Goal: Task Accomplishment & Management: Manage account settings

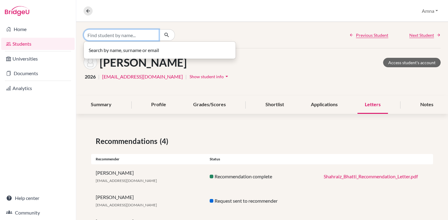
click at [131, 39] on input "Find student by name..." at bounding box center [122, 35] width 76 height 12
type input "amin"
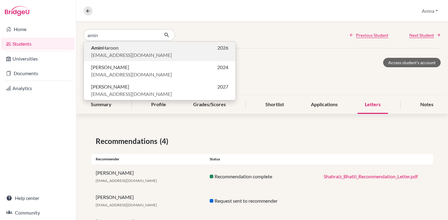
click at [101, 49] on b "Amin" at bounding box center [96, 48] width 11 height 6
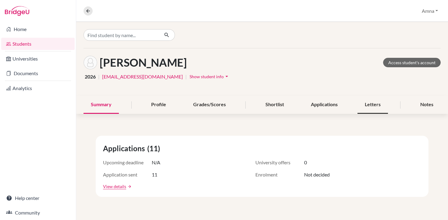
click at [377, 108] on div "Letters" at bounding box center [373, 105] width 30 height 18
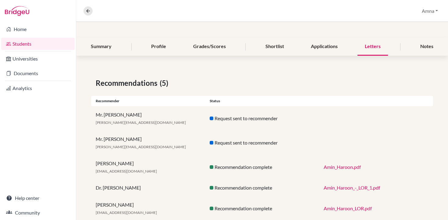
scroll to position [73, 0]
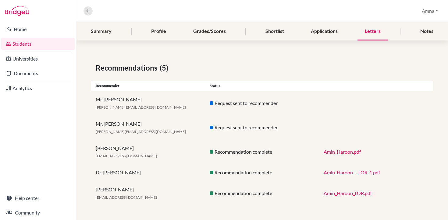
click at [352, 173] on link "Amin_Haroon_-_LOR_1.pdf" at bounding box center [352, 173] width 56 height 6
click at [341, 192] on link "Amin_Haroon_LOR.pdf" at bounding box center [348, 194] width 48 height 6
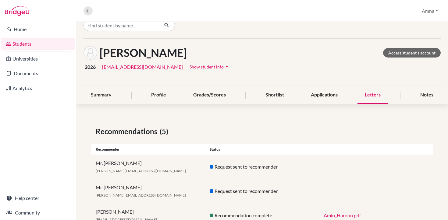
scroll to position [0, 0]
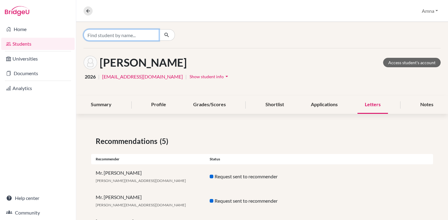
click at [147, 34] on input "Find student by name..." at bounding box center [122, 35] width 76 height 12
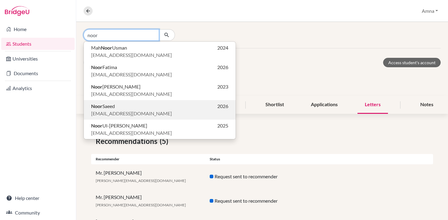
type input "noor"
click at [105, 105] on span "[PERSON_NAME]" at bounding box center [103, 106] width 24 height 7
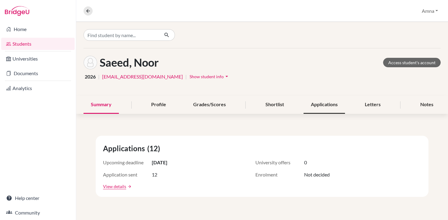
click at [323, 102] on div "Applications" at bounding box center [324, 105] width 41 height 18
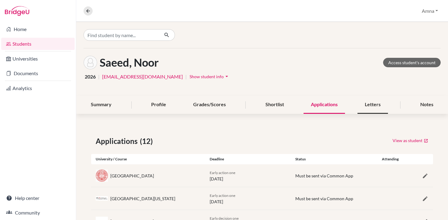
click at [374, 106] on div "Letters" at bounding box center [373, 105] width 30 height 18
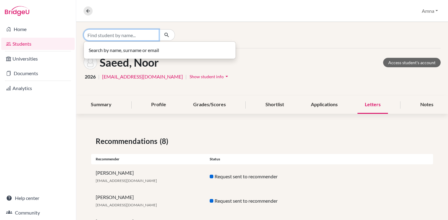
click at [130, 33] on input "Find student by name..." at bounding box center [122, 35] width 76 height 12
type input "khan"
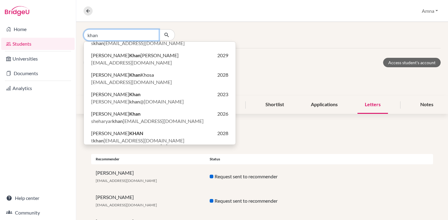
scroll to position [188, 0]
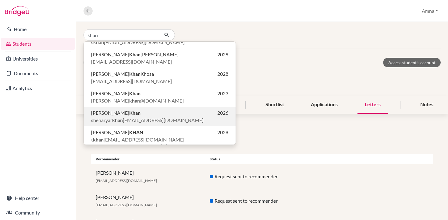
click at [129, 115] on b "Khan" at bounding box center [134, 113] width 11 height 6
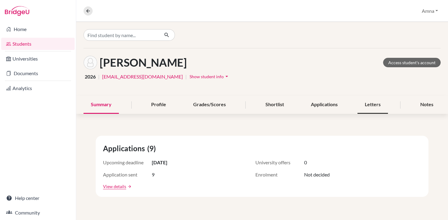
click at [372, 105] on div "Letters" at bounding box center [373, 105] width 30 height 18
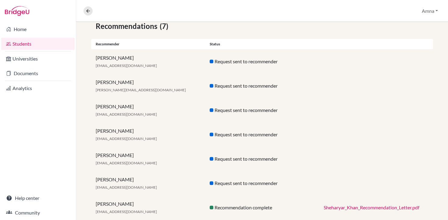
scroll to position [130, 0]
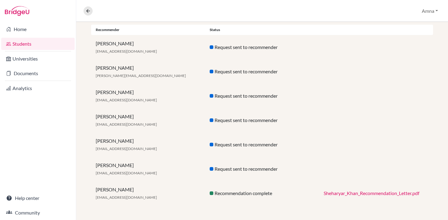
click at [362, 194] on link "Sheharyar_Khan_Recommendation_Letter.pdf" at bounding box center [372, 194] width 96 height 6
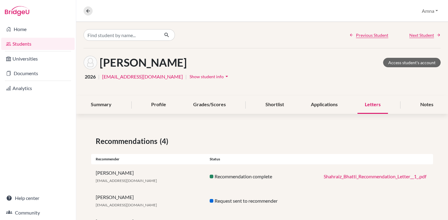
scroll to position [56, 0]
